Goal: Contribute content

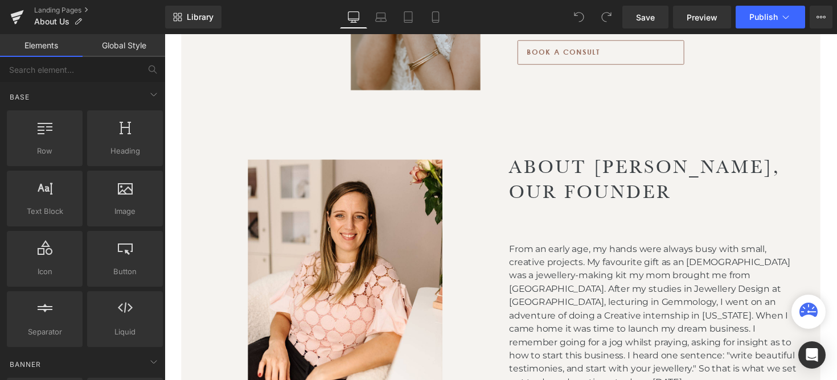
scroll to position [859, 0]
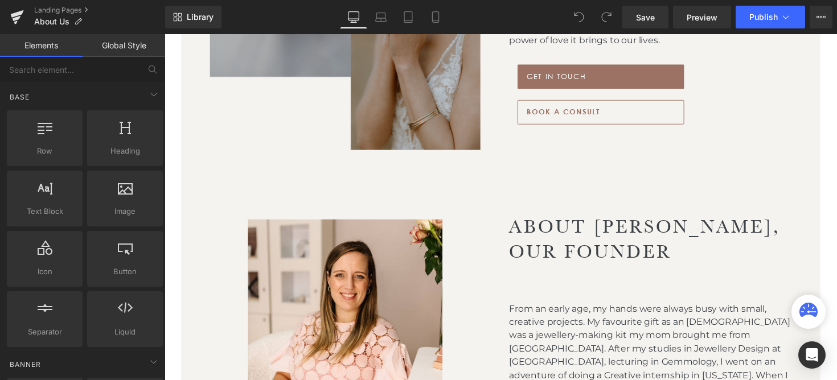
scroll to position [1134, 0]
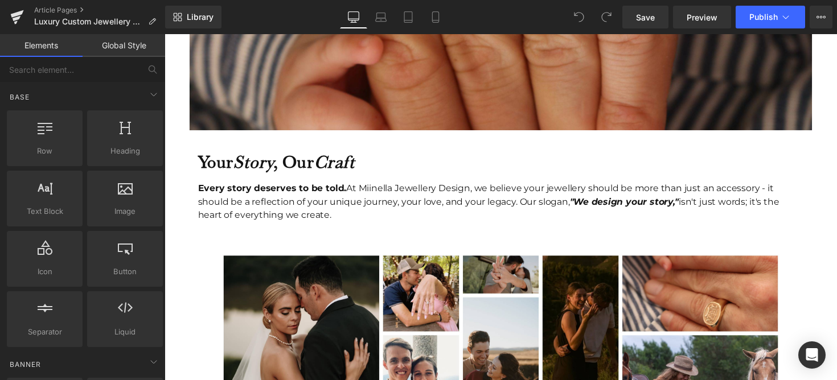
scroll to position [458, 0]
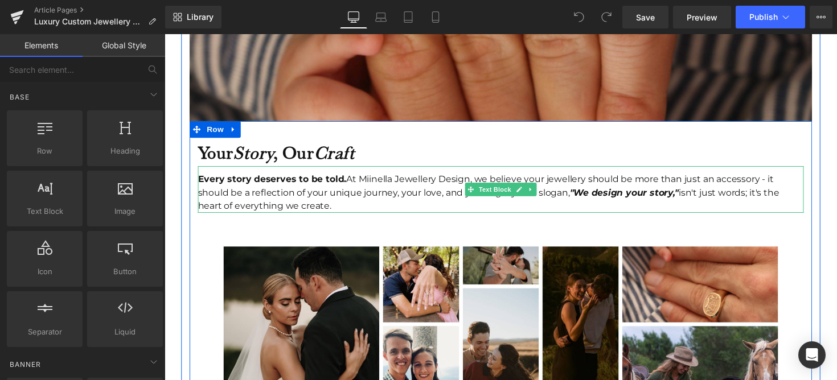
click at [271, 194] on div "Every story deserves to be told. At Miinella Jewellery Design, we believe your …" at bounding box center [509, 197] width 621 height 41
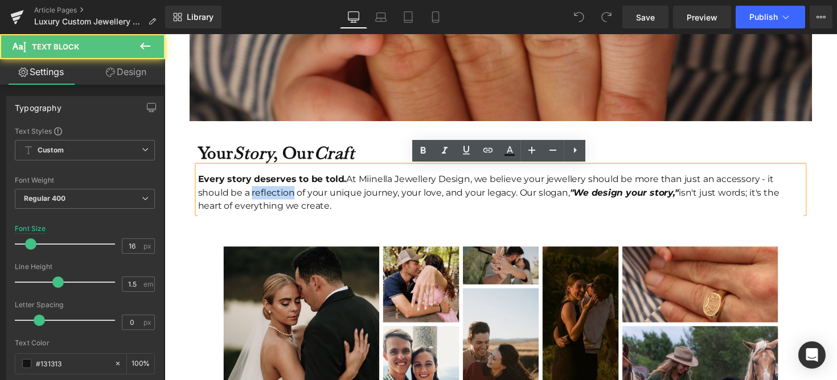
click at [271, 194] on div "Every story deserves to be told. At Miinella Jewellery Design, we believe your …" at bounding box center [509, 197] width 621 height 41
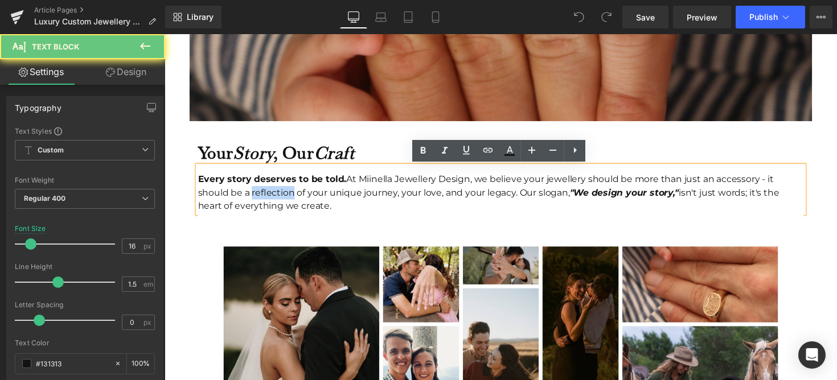
click at [271, 194] on div "Every story deserves to be told. At Miinella Jewellery Design, we believe your …" at bounding box center [509, 197] width 621 height 41
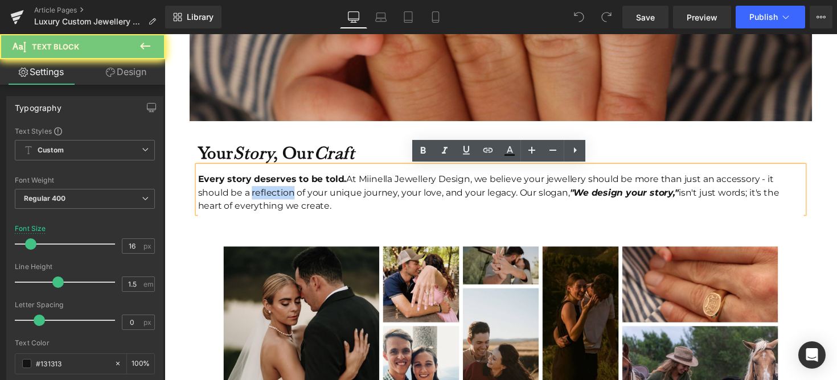
click at [271, 194] on div "Every story deserves to be told. At Miinella Jewellery Design, we believe your …" at bounding box center [509, 197] width 621 height 41
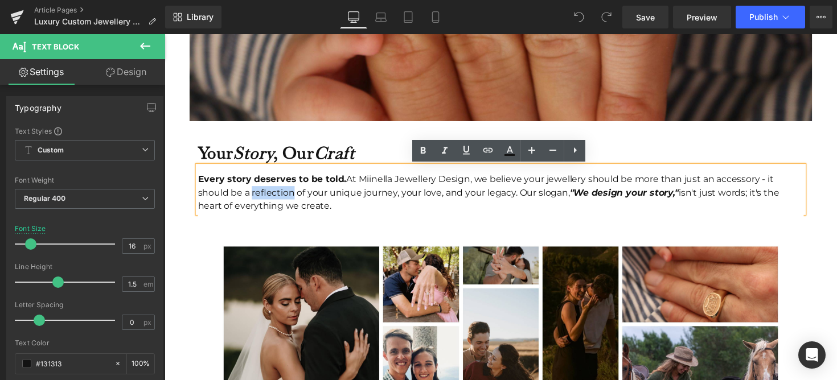
copy div "Every story deserves to be told. At Miinella Jewellery Design, we believe your …"
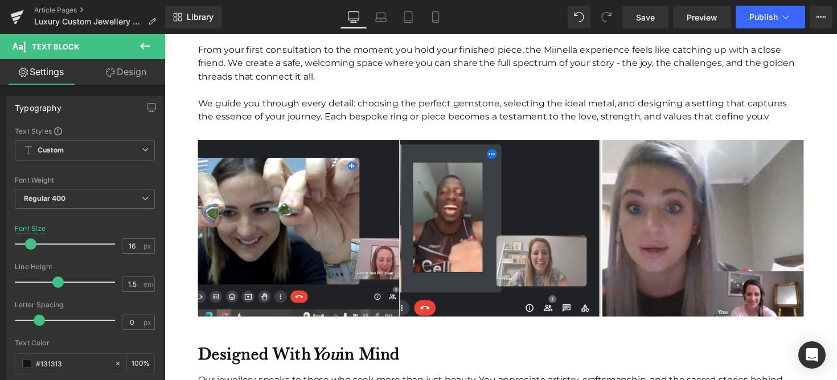
scroll to position [1155, 0]
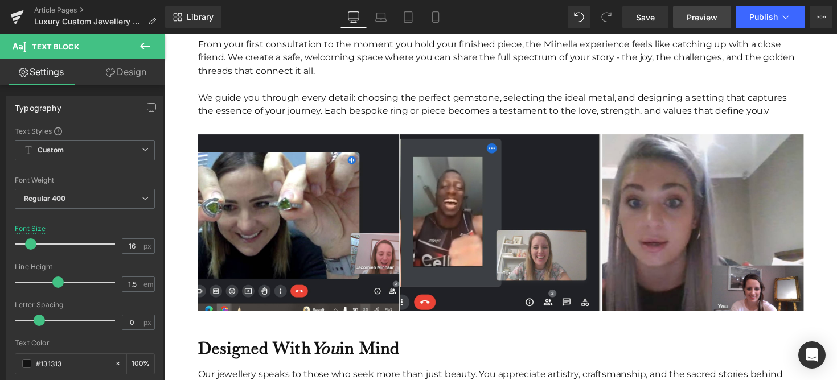
click at [712, 18] on span "Preview" at bounding box center [702, 17] width 31 height 12
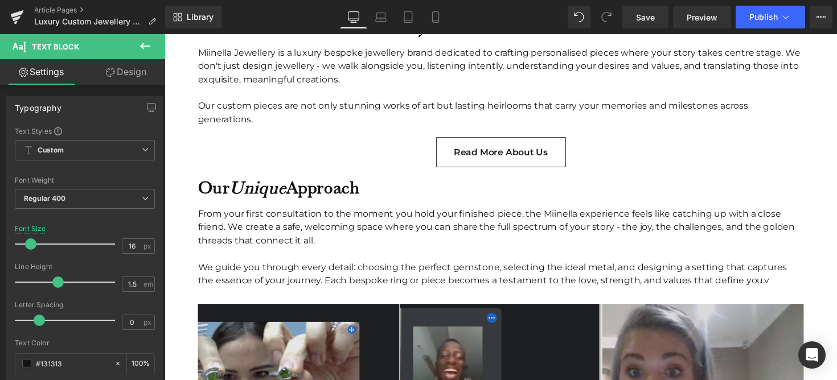
scroll to position [952, 0]
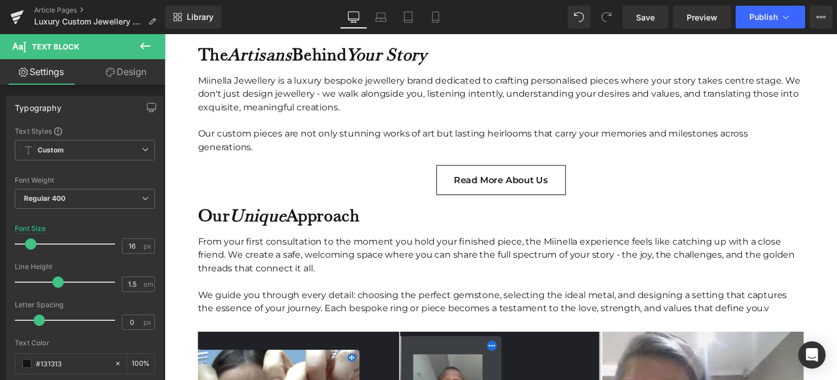
click at [497, 188] on div "Read more about us Button" at bounding box center [509, 184] width 621 height 31
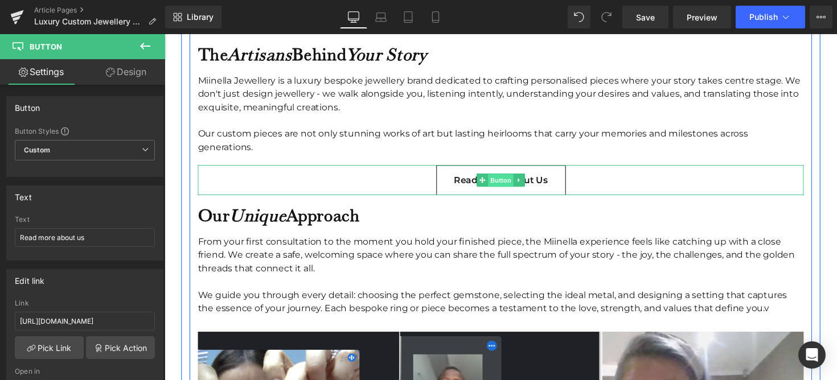
click at [510, 187] on span "Button" at bounding box center [509, 185] width 26 height 14
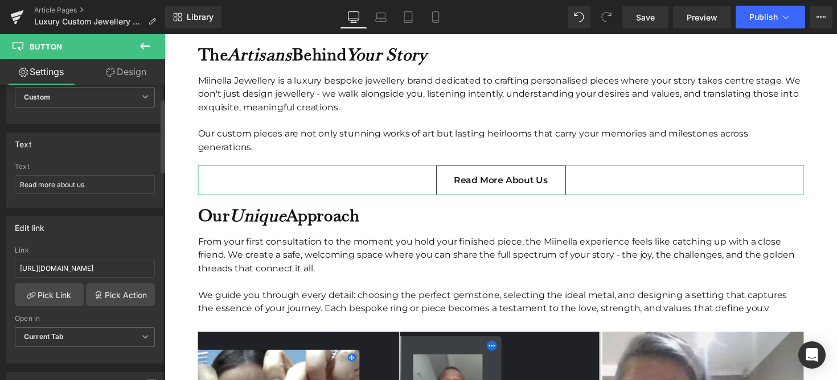
scroll to position [54, 0]
click at [70, 253] on div "Link" at bounding box center [85, 250] width 140 height 8
click at [70, 268] on input "https://www.instagram.com/reel/DMF_ElfIhb_/?igsh=MXQ1ajJoa3NnYXBtZw==" at bounding box center [85, 268] width 140 height 19
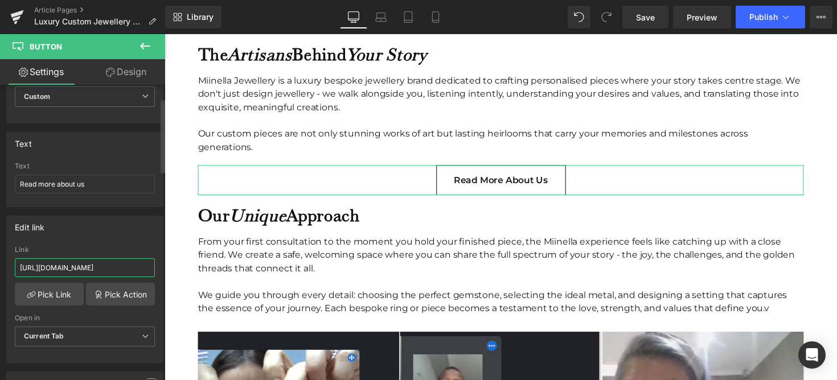
paste input "miinella.com/pages/about"
type input "https://www.miinella.com/pages/about"
click at [108, 240] on div "Edit link https://www.miinella.com/pages/about Link https://www.miinella.com/pa…" at bounding box center [84, 289] width 157 height 147
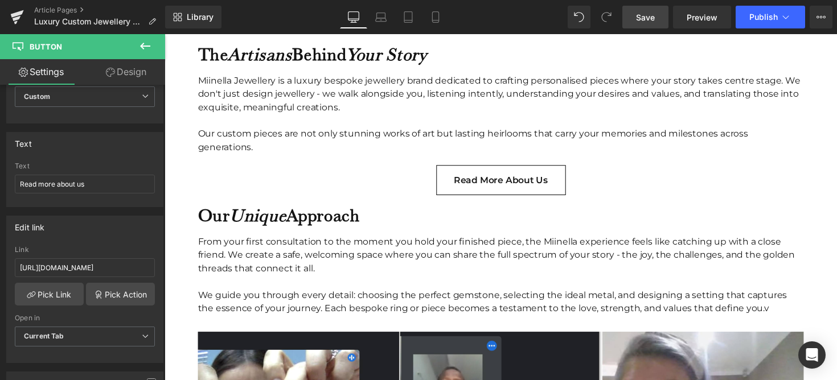
click at [641, 18] on span "Save" at bounding box center [645, 17] width 19 height 12
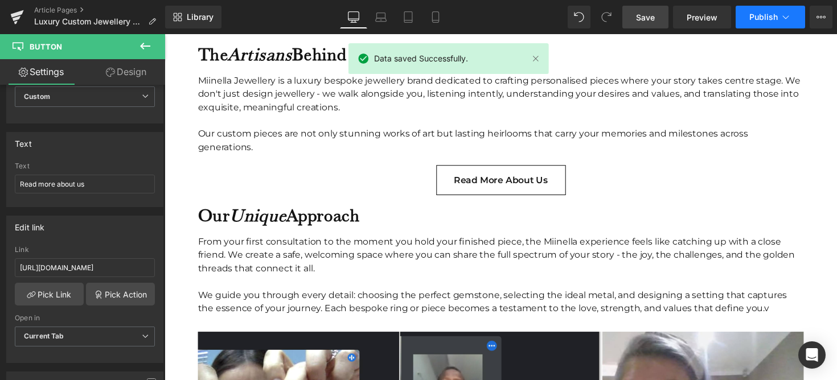
click at [754, 18] on span "Publish" at bounding box center [763, 17] width 28 height 9
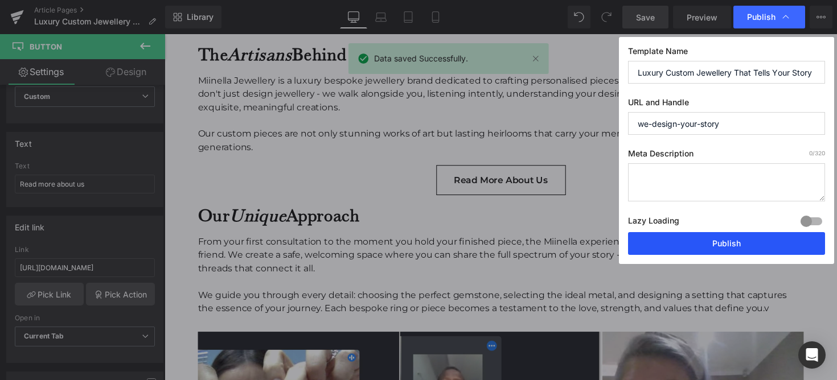
click at [687, 245] on button "Publish" at bounding box center [726, 243] width 197 height 23
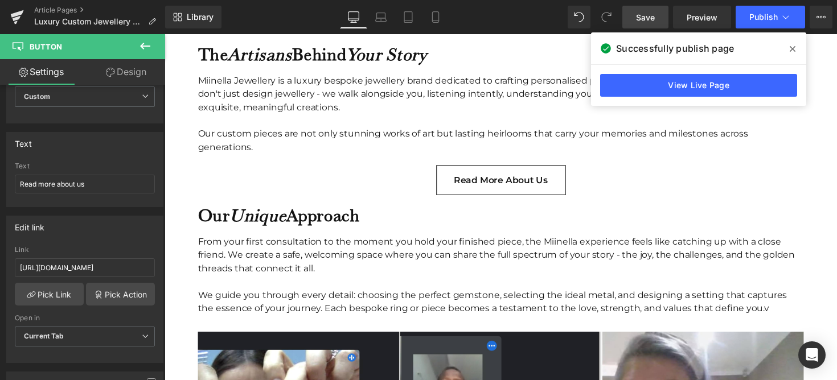
click at [792, 48] on icon at bounding box center [793, 49] width 6 height 6
